Goal: Communication & Community: Participate in discussion

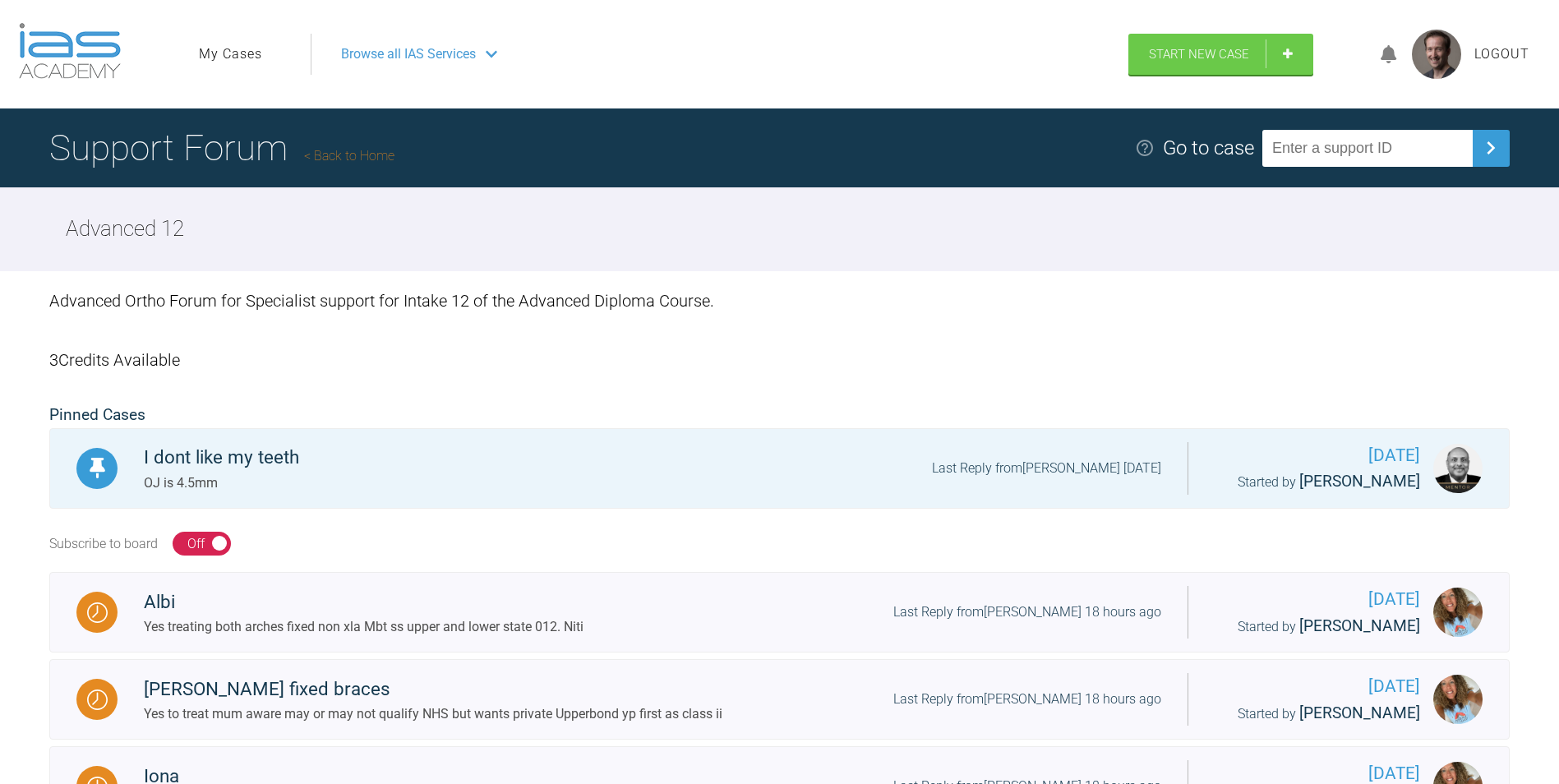
click at [391, 147] on h1 "Support Forum Back to Home" at bounding box center [222, 148] width 345 height 57
click at [395, 160] on link "Back to Home" at bounding box center [349, 156] width 91 height 16
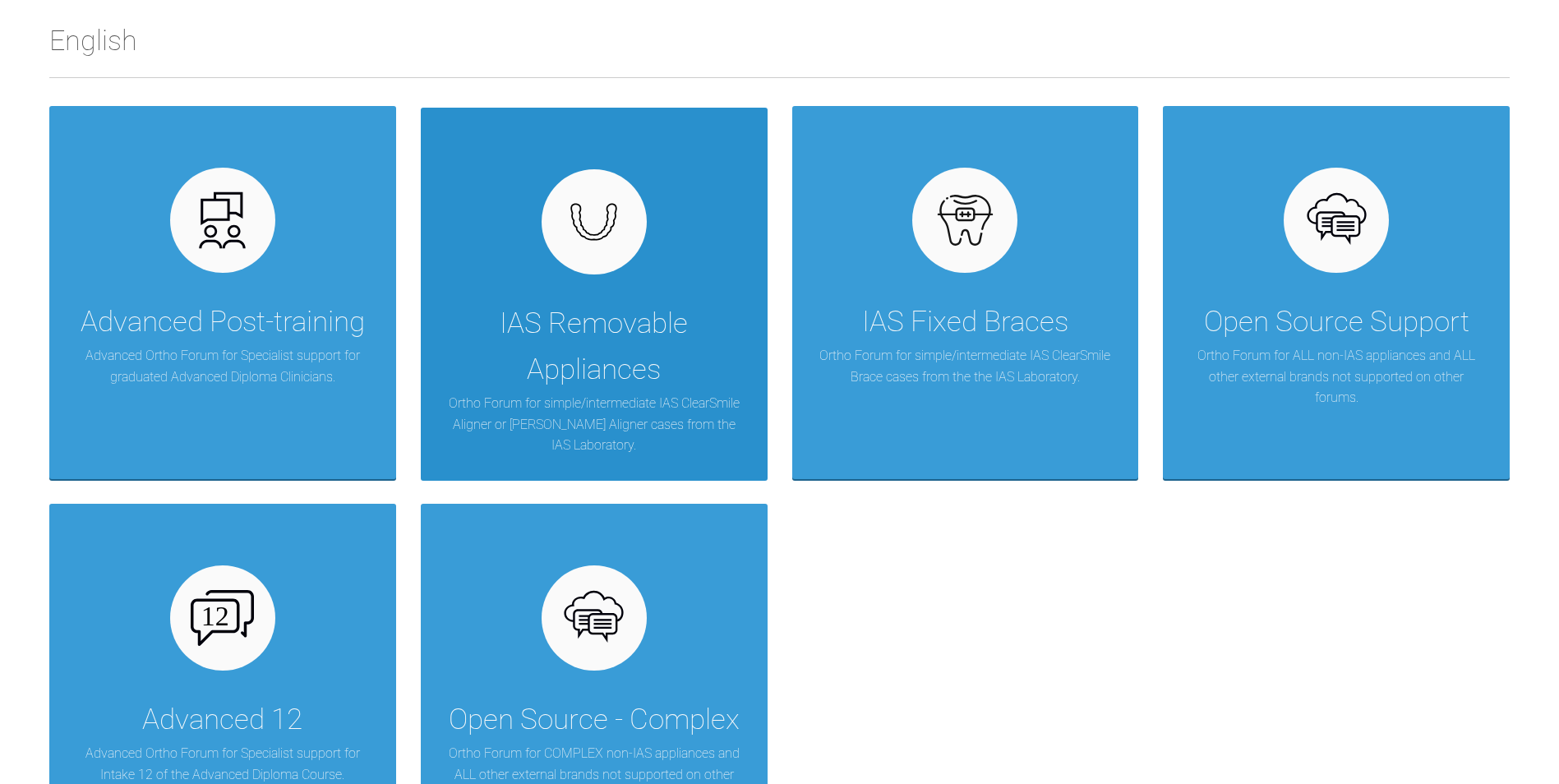
scroll to position [328, 0]
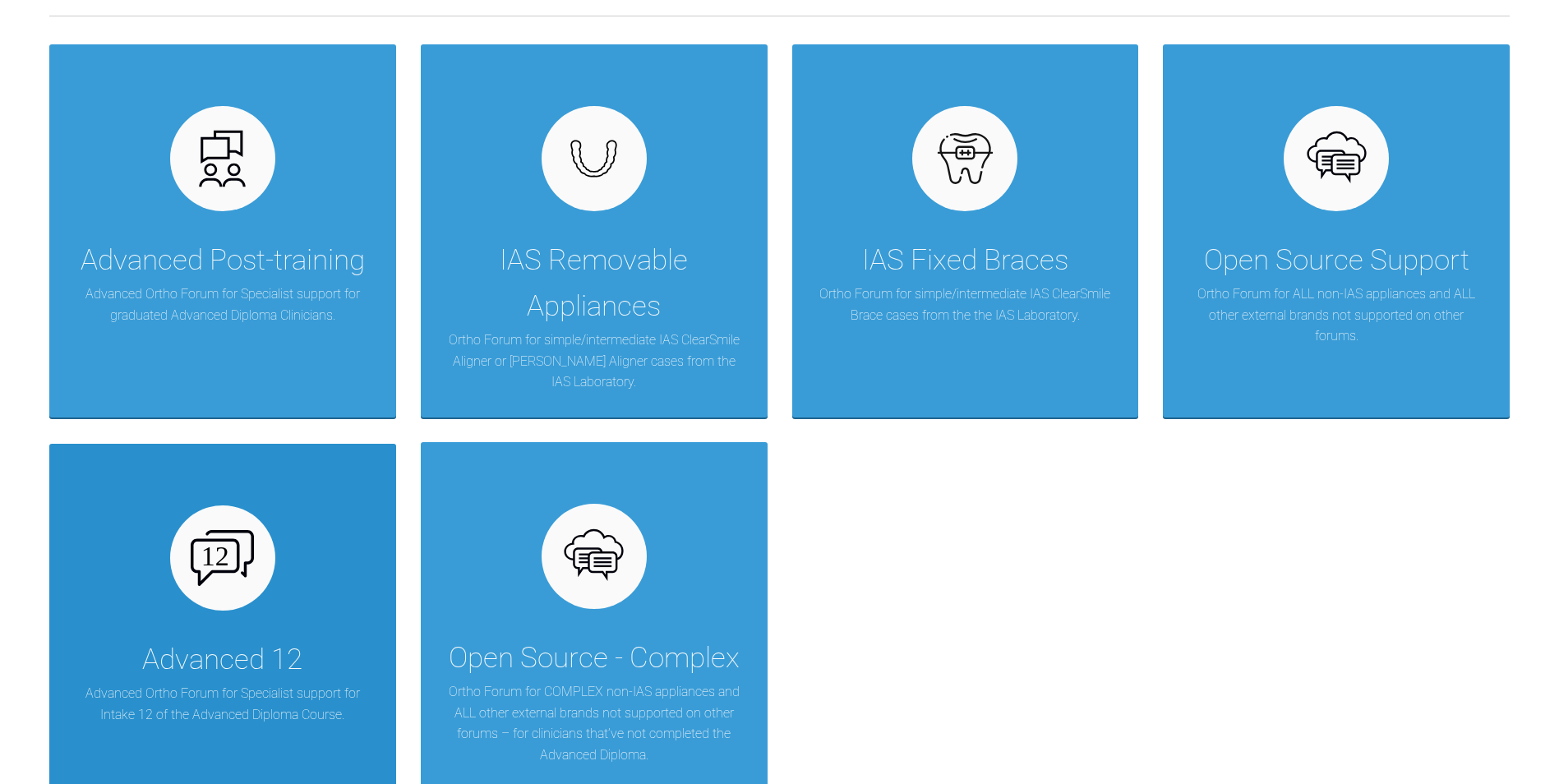
click at [304, 535] on div "Advanced 12 Advanced Ortho Forum for Specialist support for Intake 12 of the Ad…" at bounding box center [222, 630] width 346 height 373
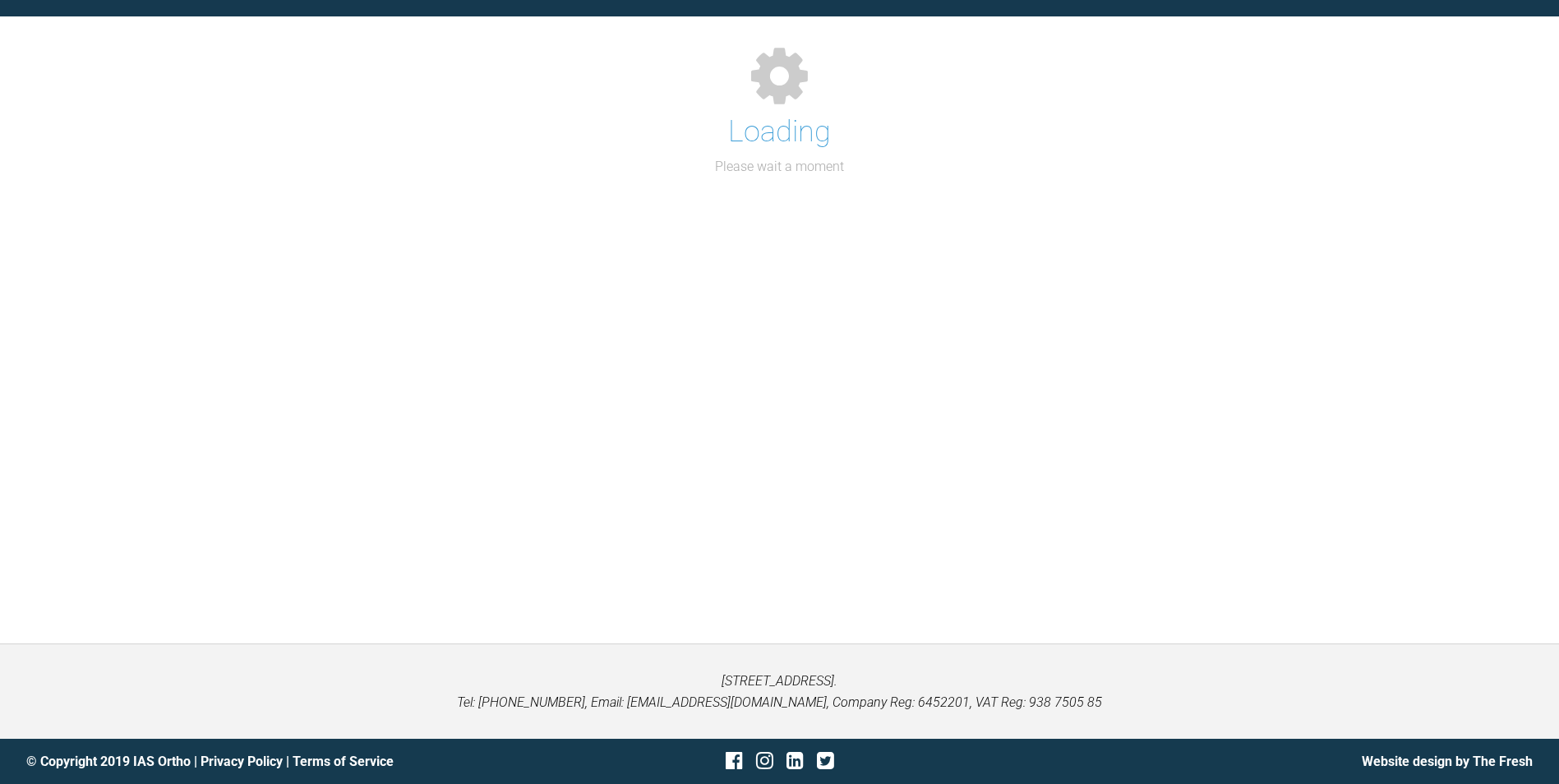
scroll to position [328, 0]
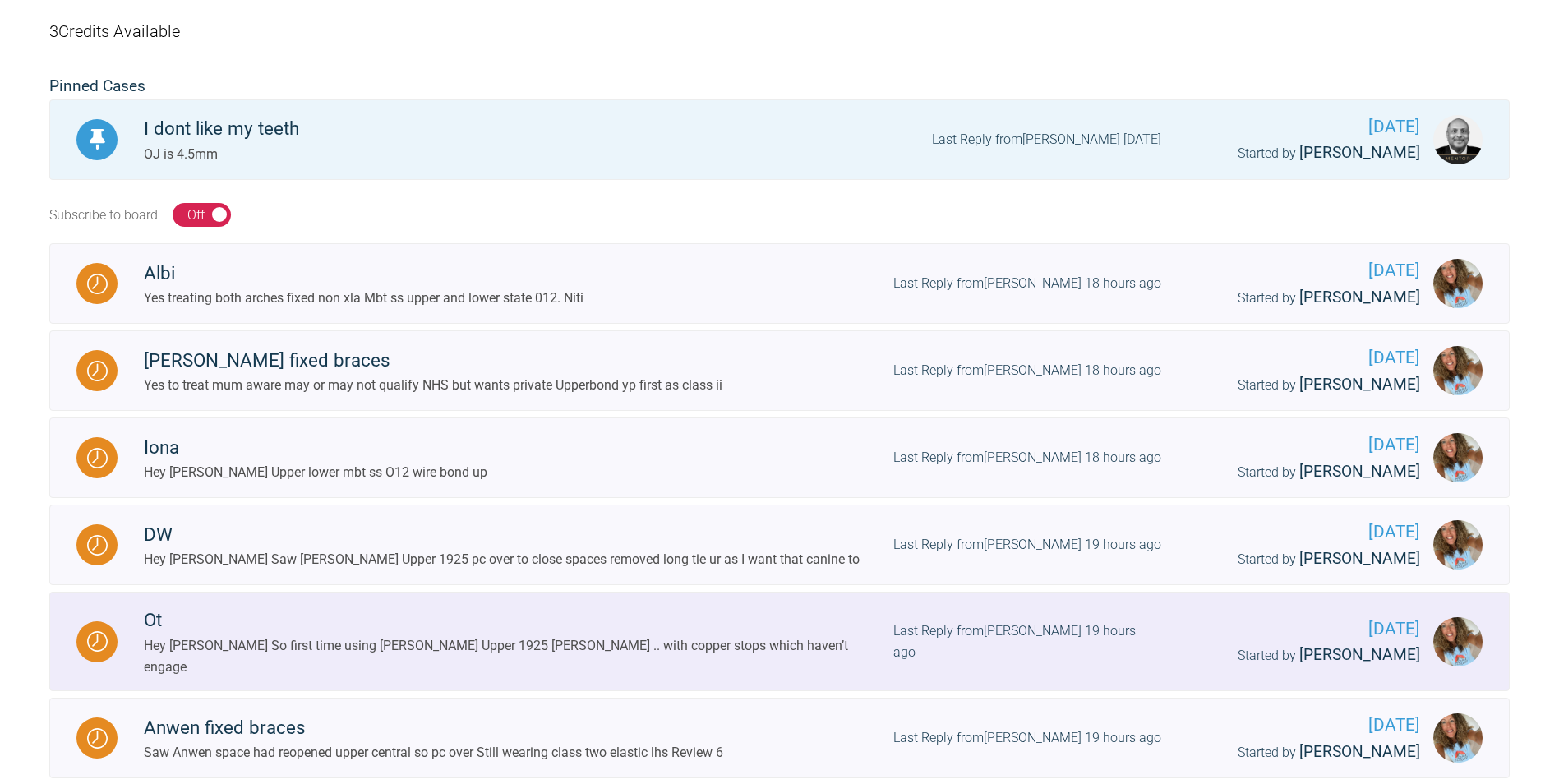
click at [498, 677] on div "Hey [PERSON_NAME] So first time using [PERSON_NAME] Upper 1925 [PERSON_NAME] ..…" at bounding box center [519, 656] width 750 height 41
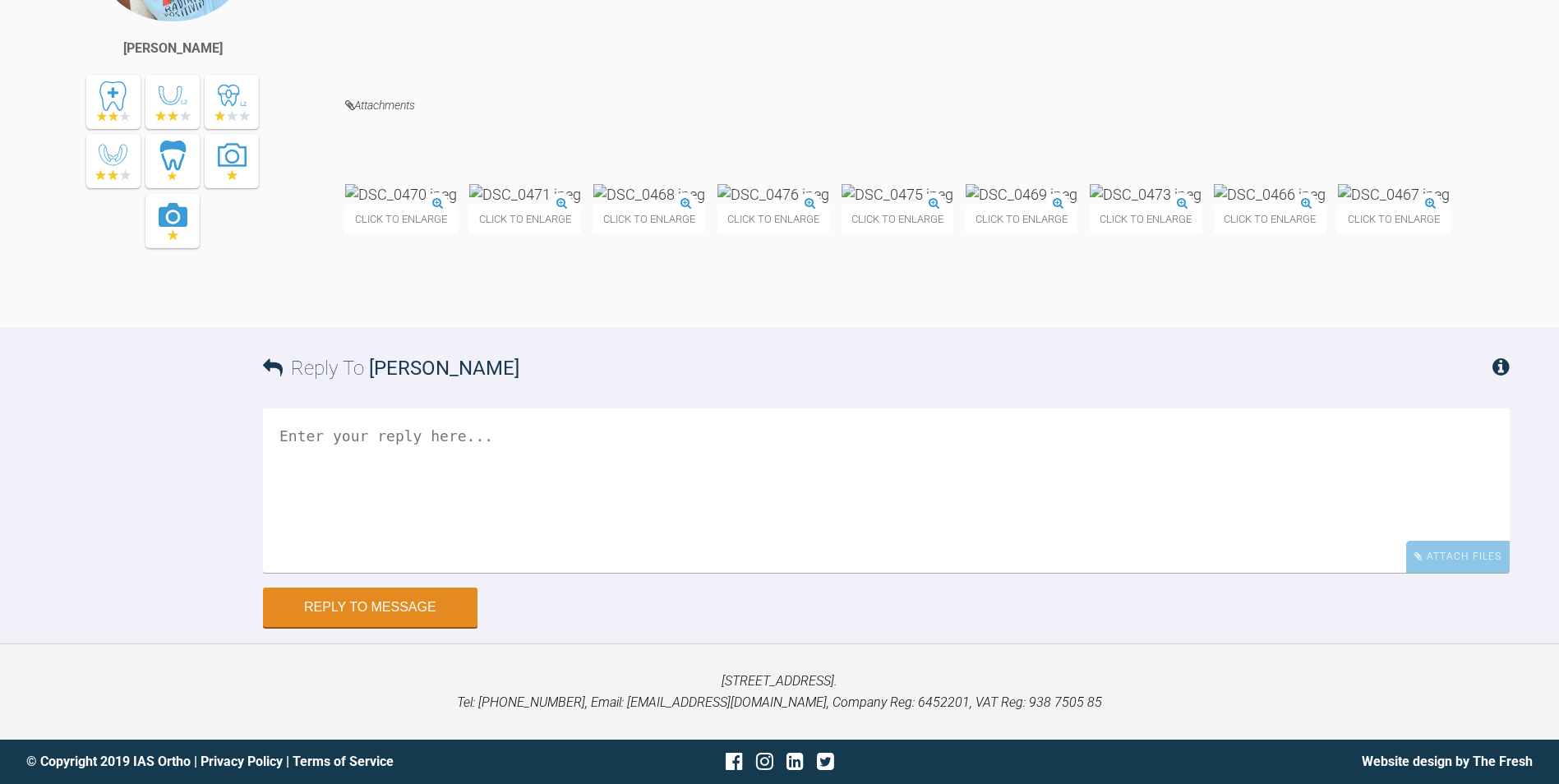
scroll to position [40214, 0]
click at [446, 204] on img at bounding box center [401, 194] width 111 height 21
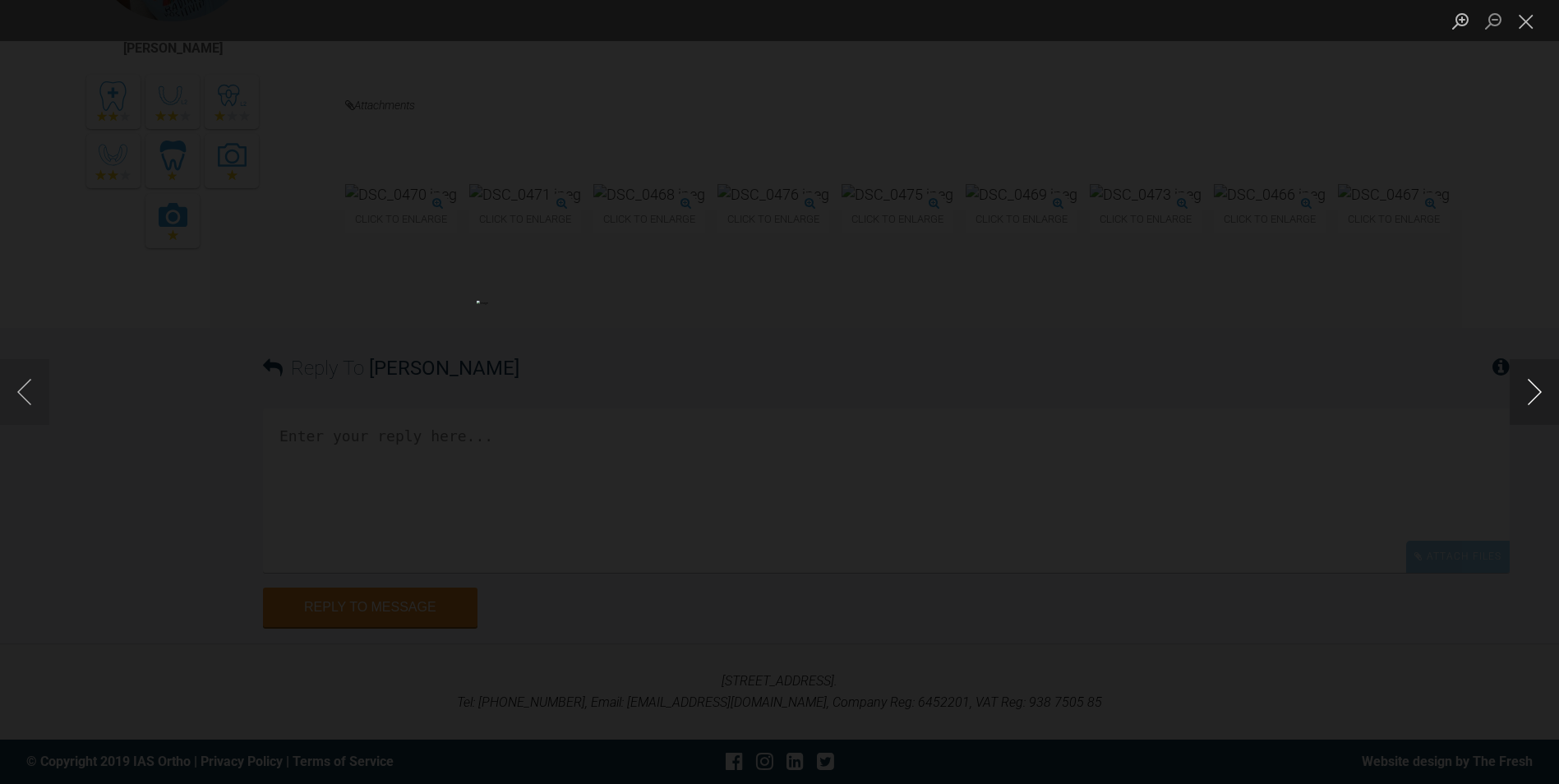
click at [1530, 391] on button "Next image" at bounding box center [1534, 392] width 49 height 66
click at [1528, 396] on button "Next image" at bounding box center [1534, 392] width 49 height 66
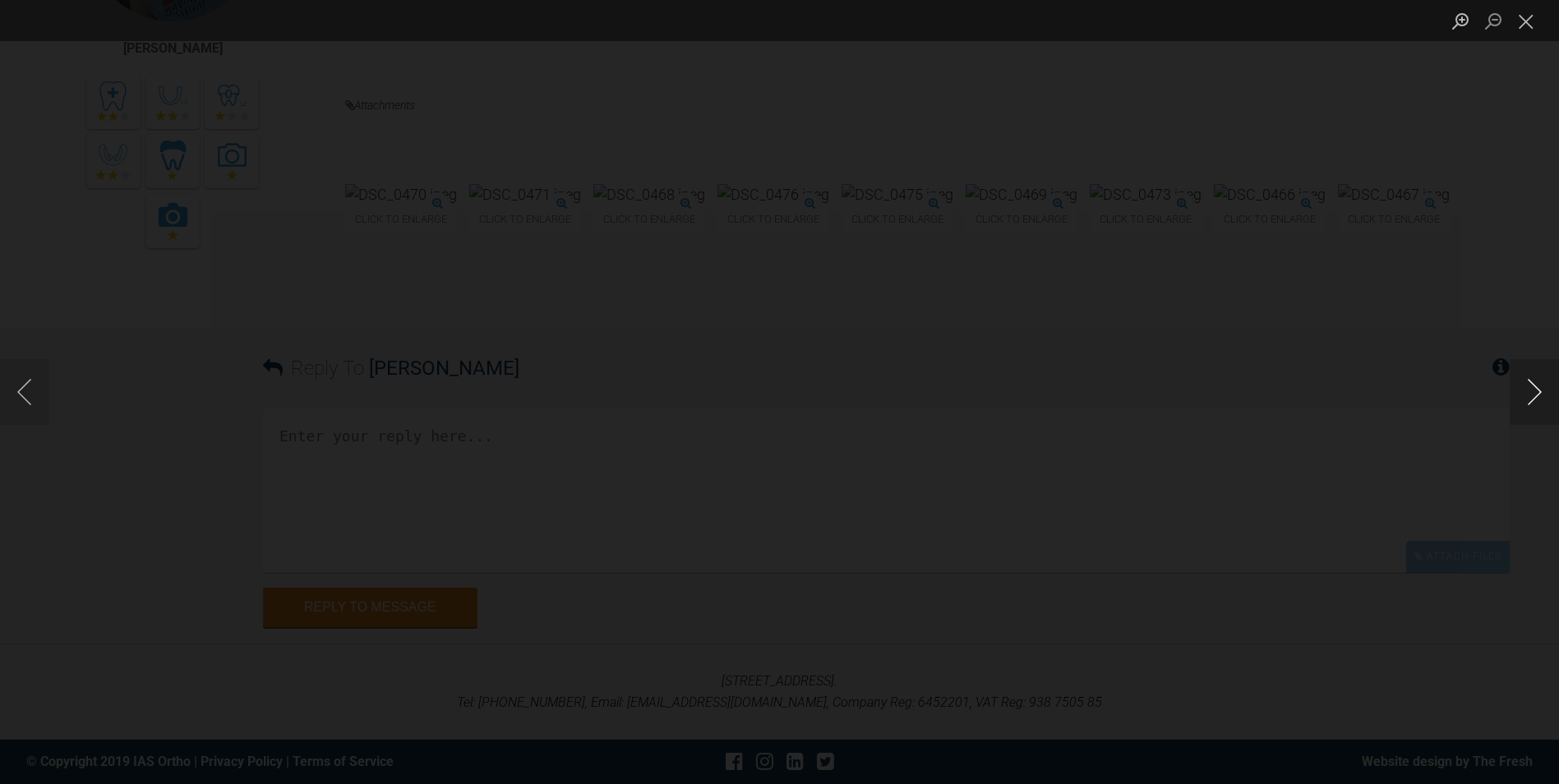
click at [1528, 396] on button "Next image" at bounding box center [1534, 392] width 49 height 66
click at [1514, 26] on button "Close lightbox" at bounding box center [1525, 21] width 33 height 29
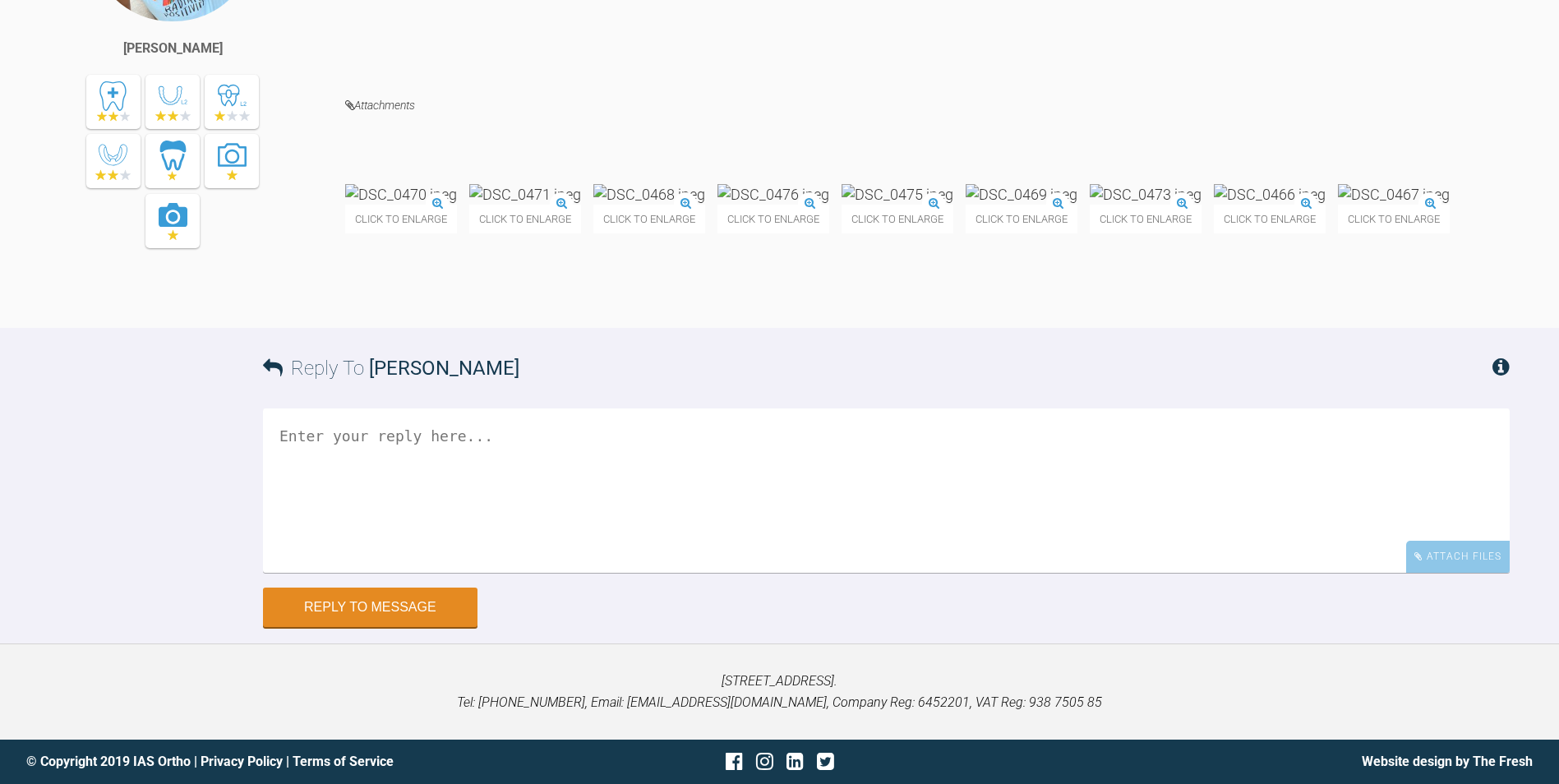
scroll to position [40625, 0]
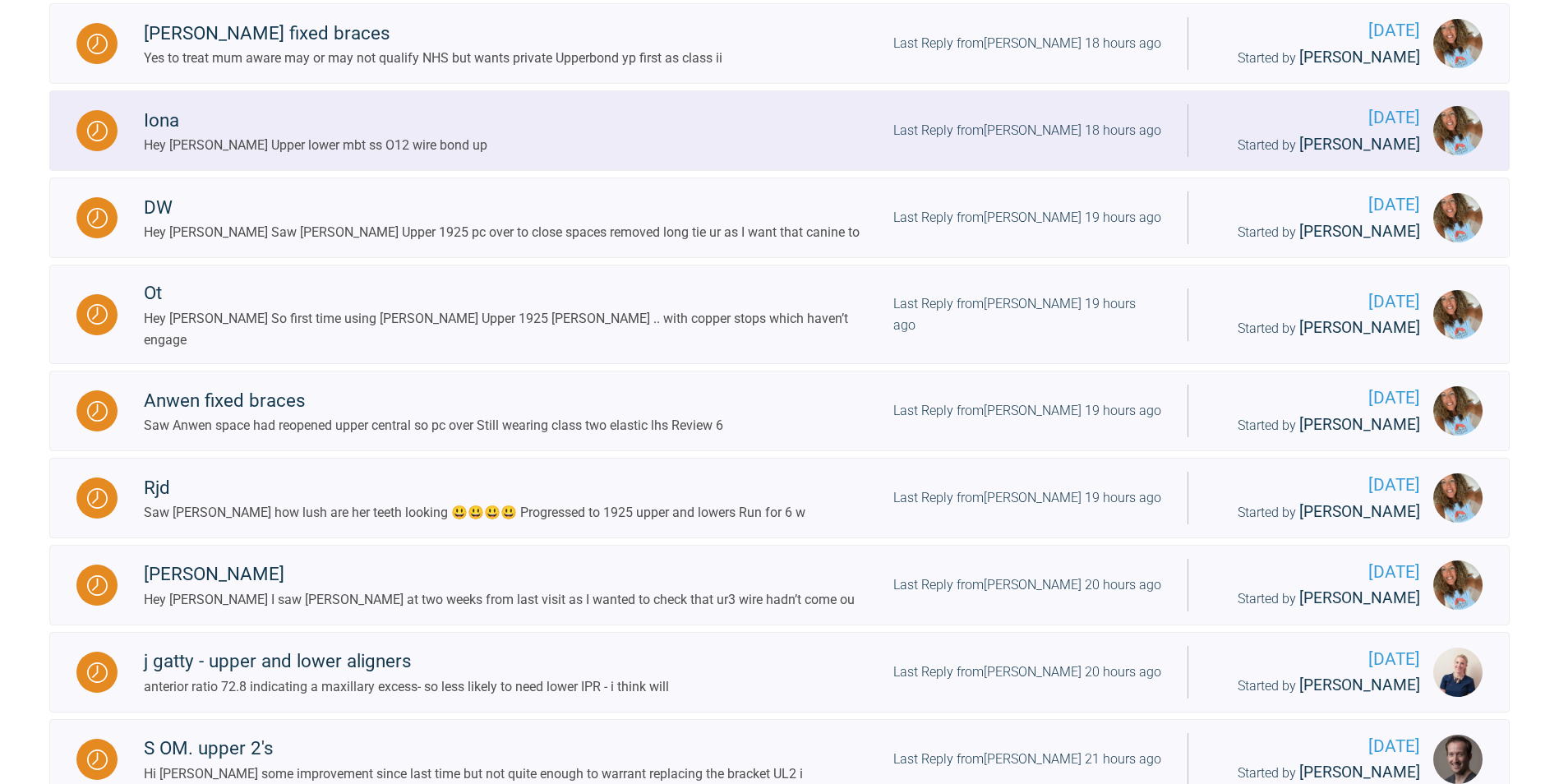
scroll to position [657, 0]
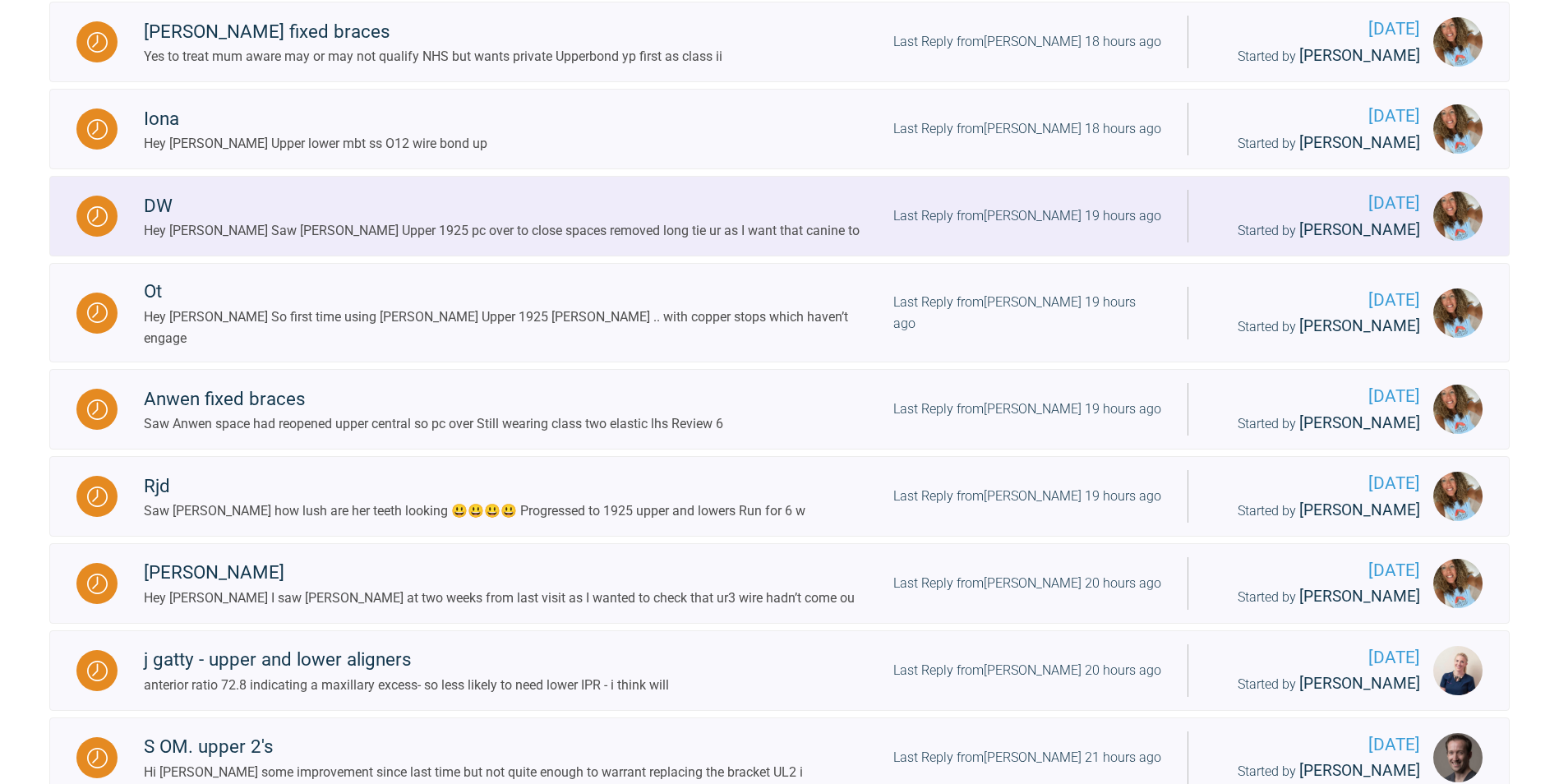
click at [388, 242] on div "Hey [PERSON_NAME] Saw [PERSON_NAME] Upper 1925 pc over to close spaces removed …" at bounding box center [501, 231] width 715 height 22
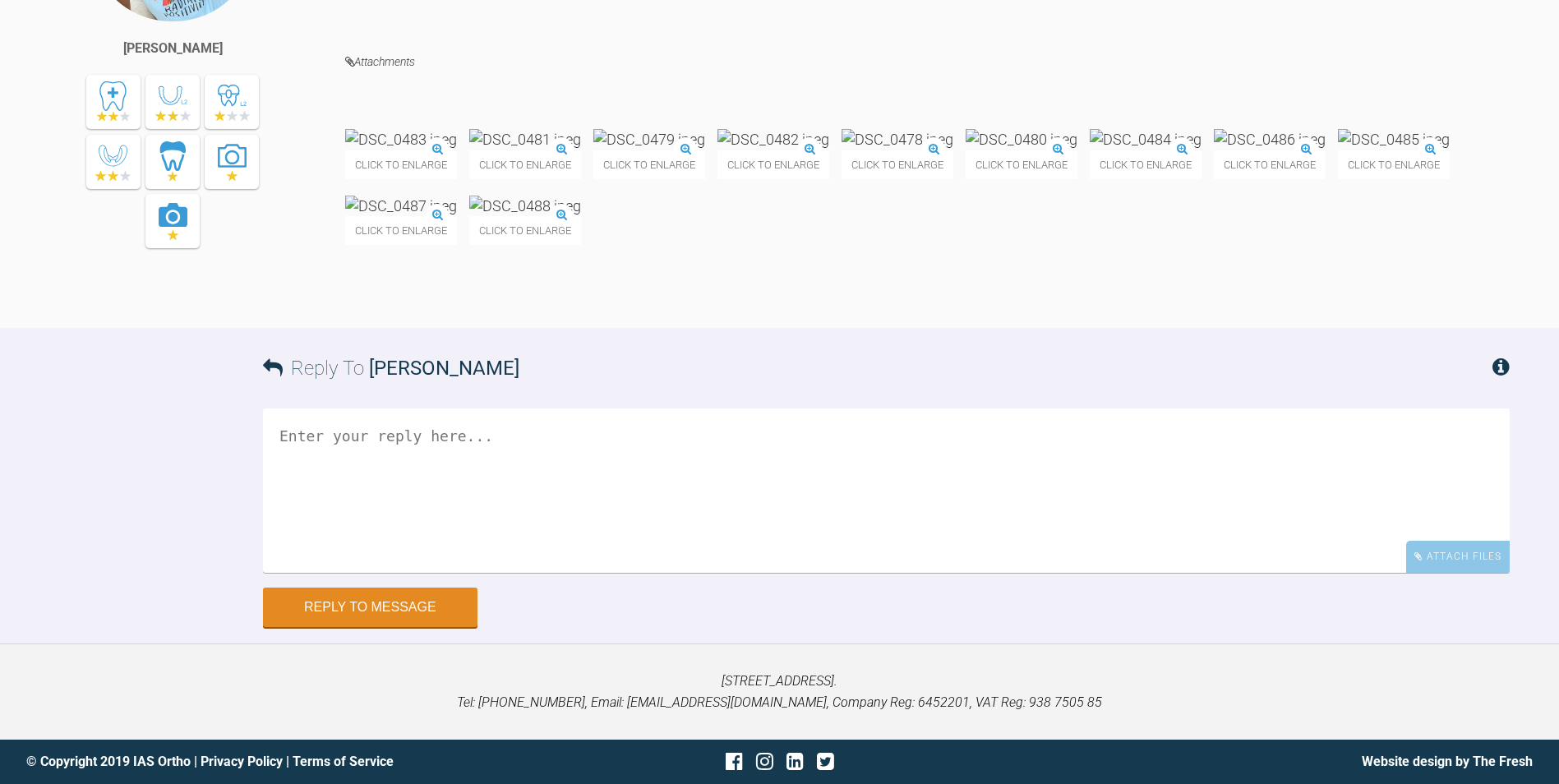
scroll to position [30024, 0]
drag, startPoint x: 836, startPoint y: 304, endPoint x: 837, endPoint y: 336, distance: 32.0
drag, startPoint x: 819, startPoint y: 345, endPoint x: 821, endPoint y: 323, distance: 22.1
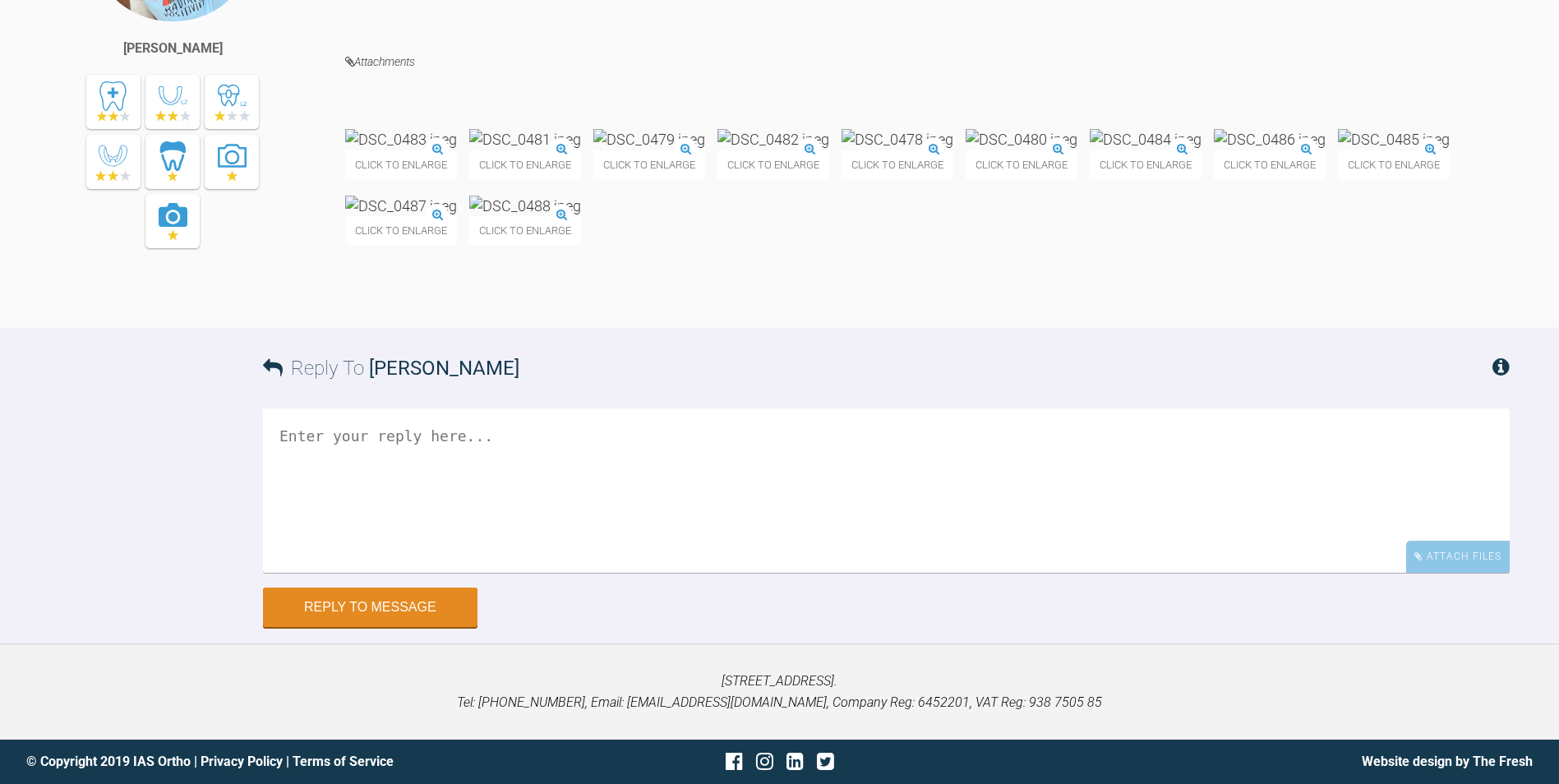
drag, startPoint x: 821, startPoint y: 323, endPoint x: 818, endPoint y: 348, distance: 25.2
drag, startPoint x: 834, startPoint y: 346, endPoint x: 834, endPoint y: 325, distance: 21.0
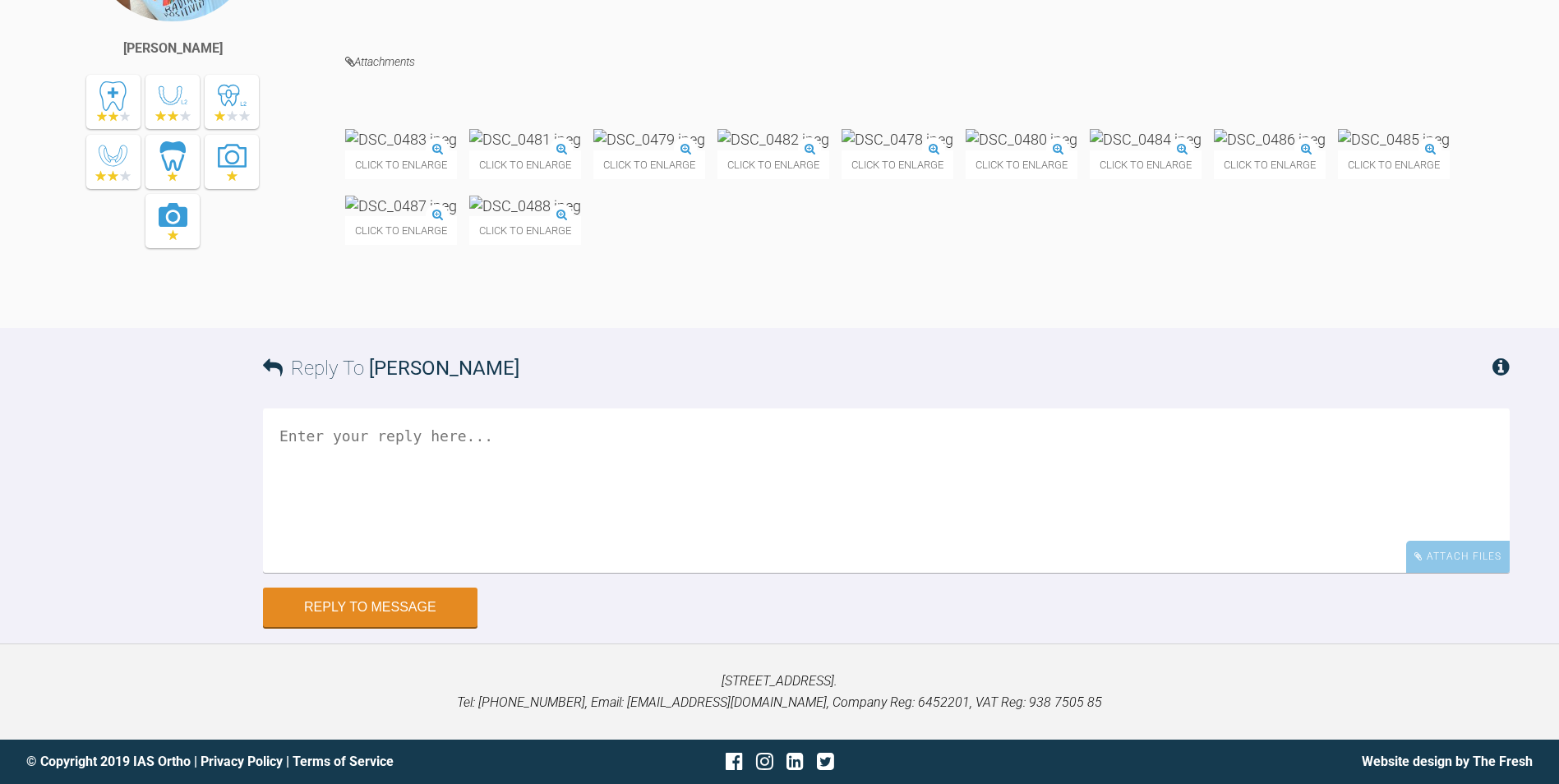
drag, startPoint x: 834, startPoint y: 325, endPoint x: 835, endPoint y: 341, distance: 16.0
drag, startPoint x: 835, startPoint y: 341, endPoint x: 834, endPoint y: 331, distance: 10.0
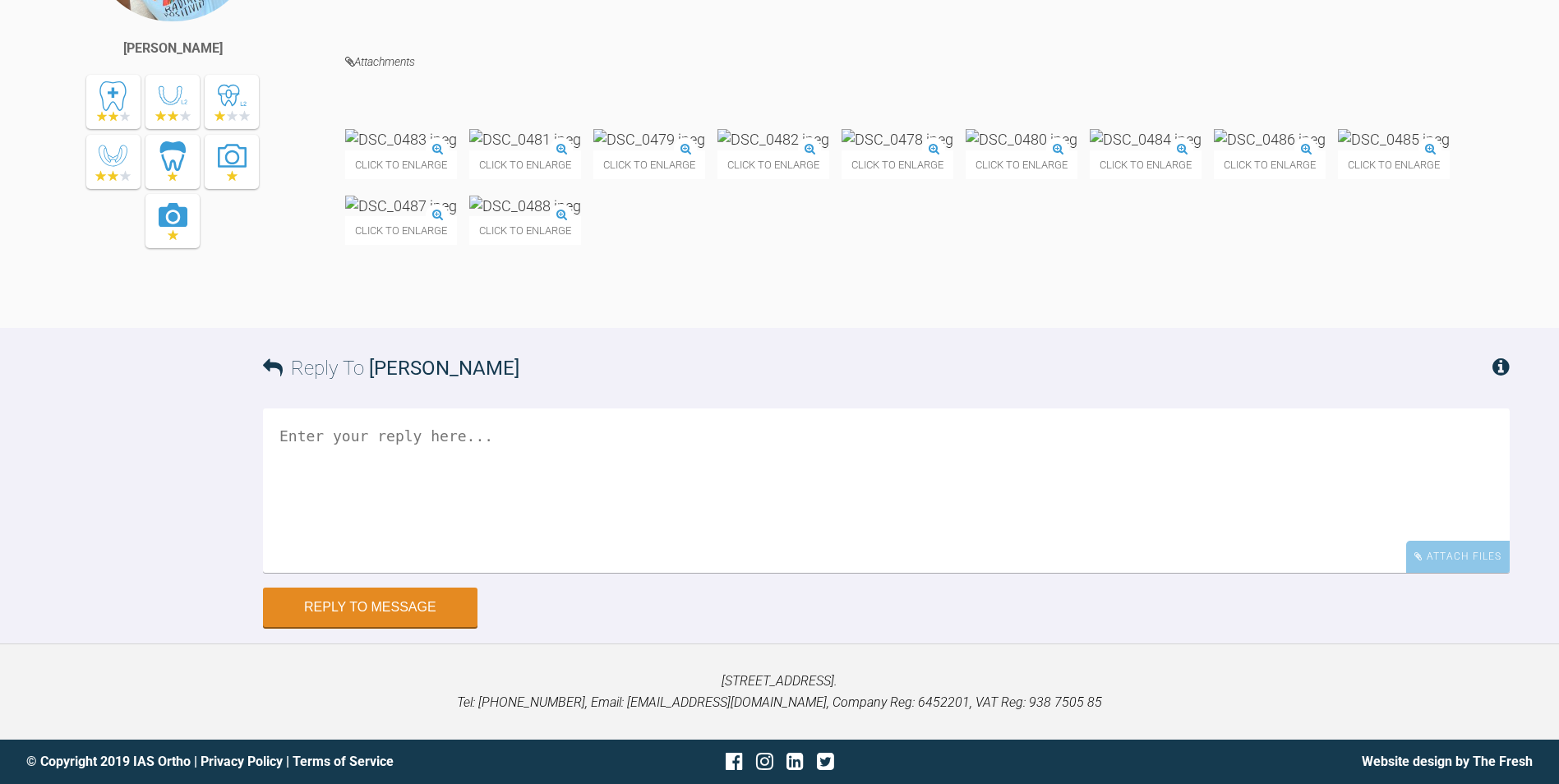
scroll to position [30434, 0]
